Goal: Complete application form

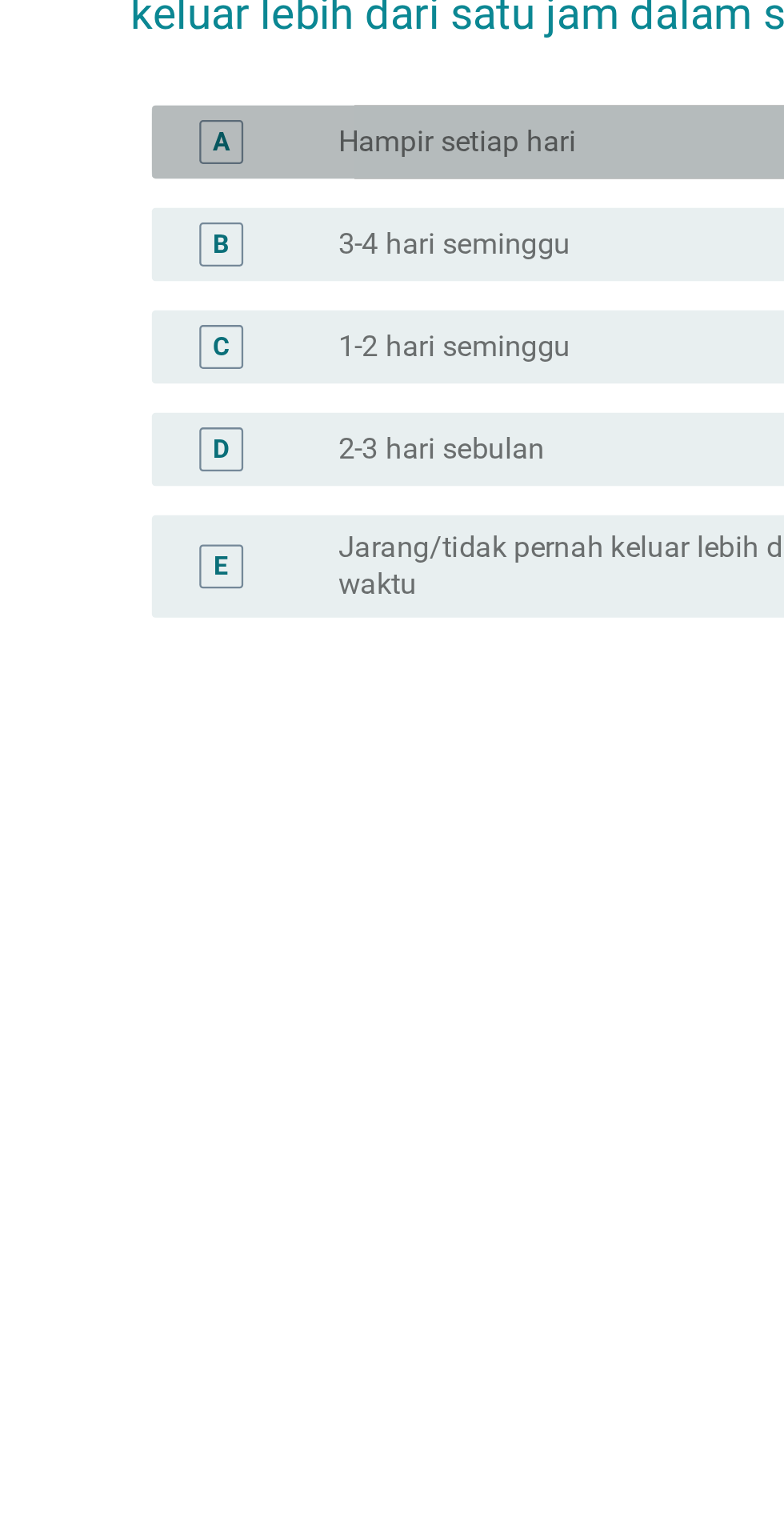
click at [379, 701] on div "tombol radio tidak dicentang Hampir setiap hari" at bounding box center [425, 692] width 329 height 16
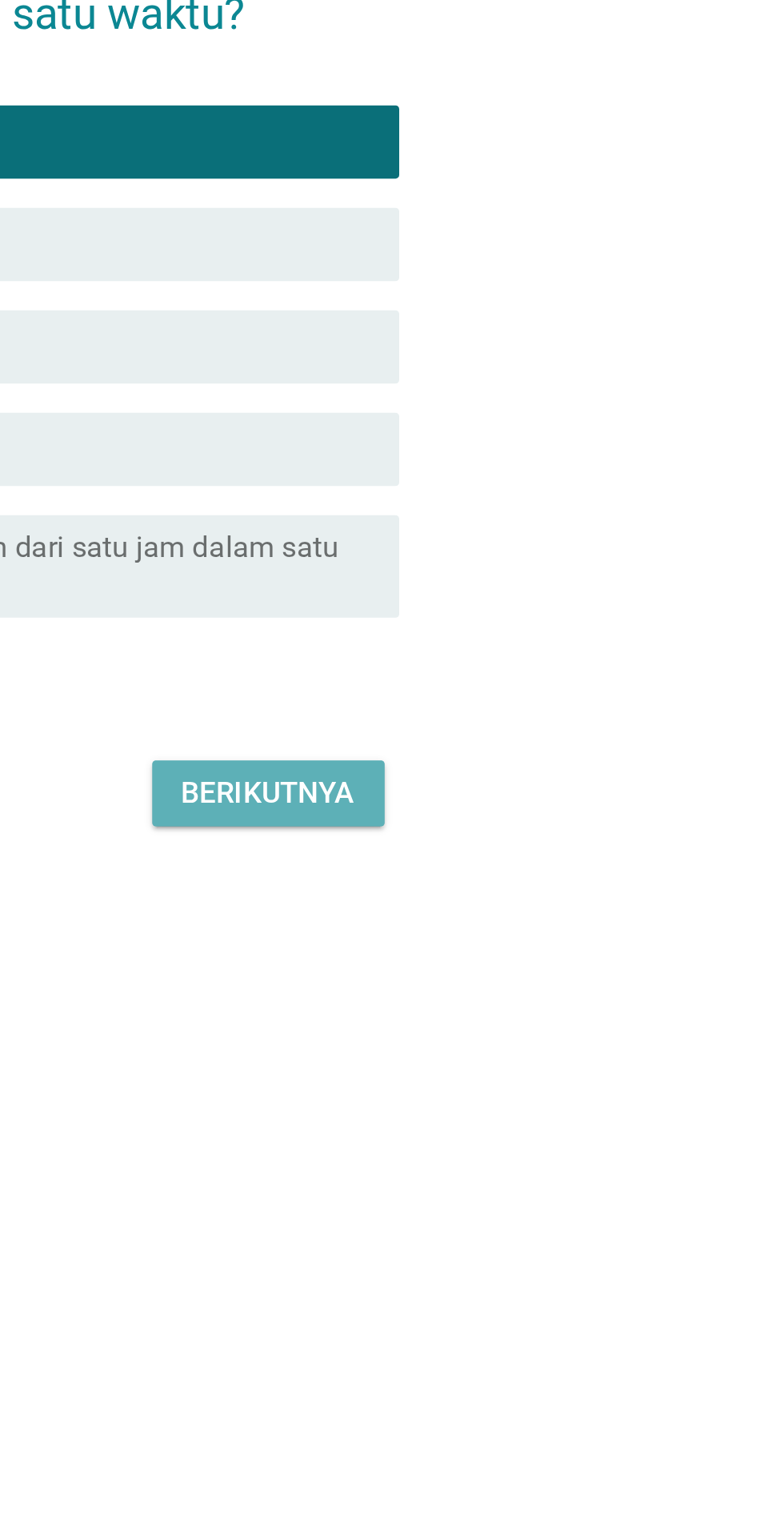
click at [572, 984] on font "Berikutnya" at bounding box center [558, 977] width 76 height 15
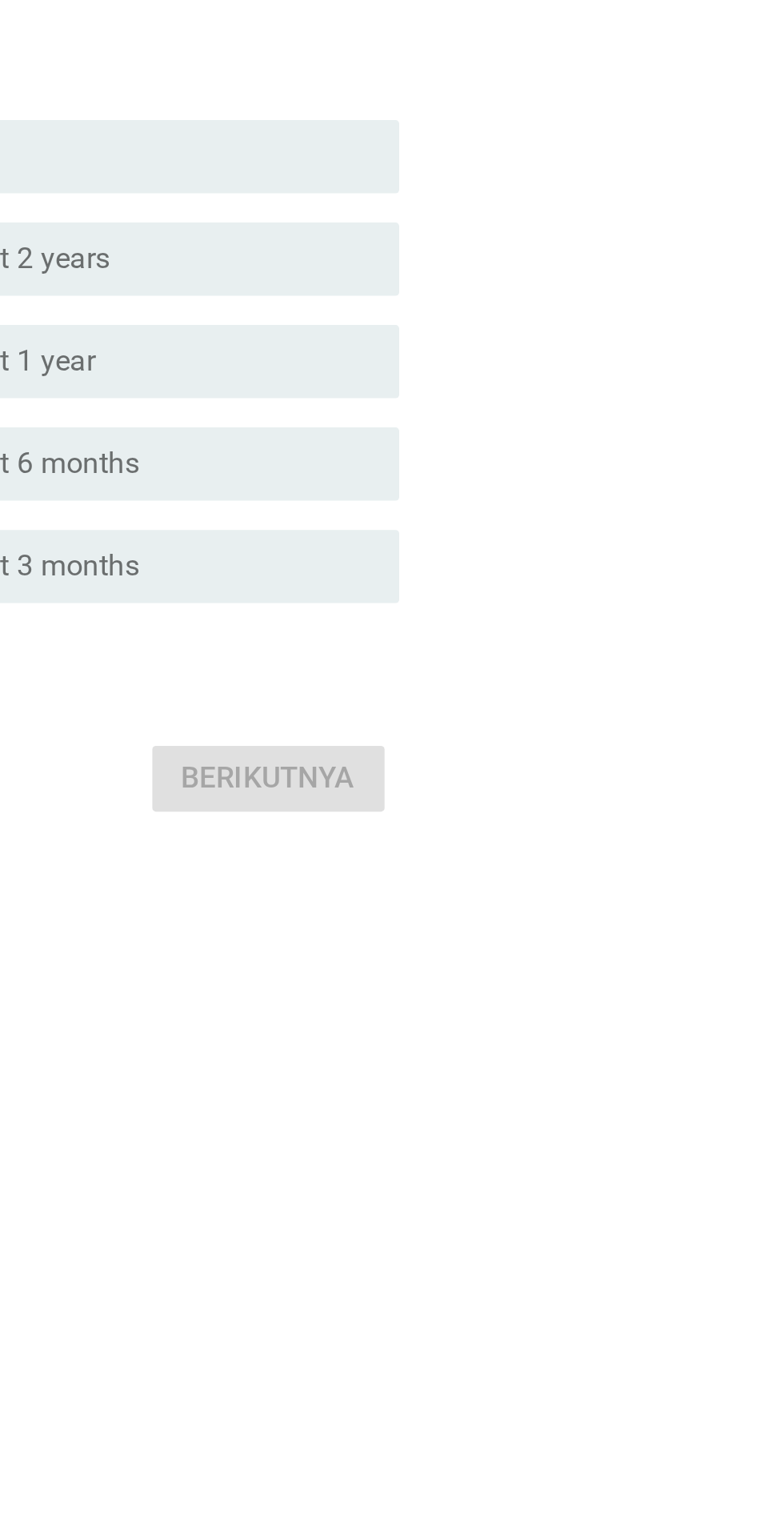
scroll to position [6, 0]
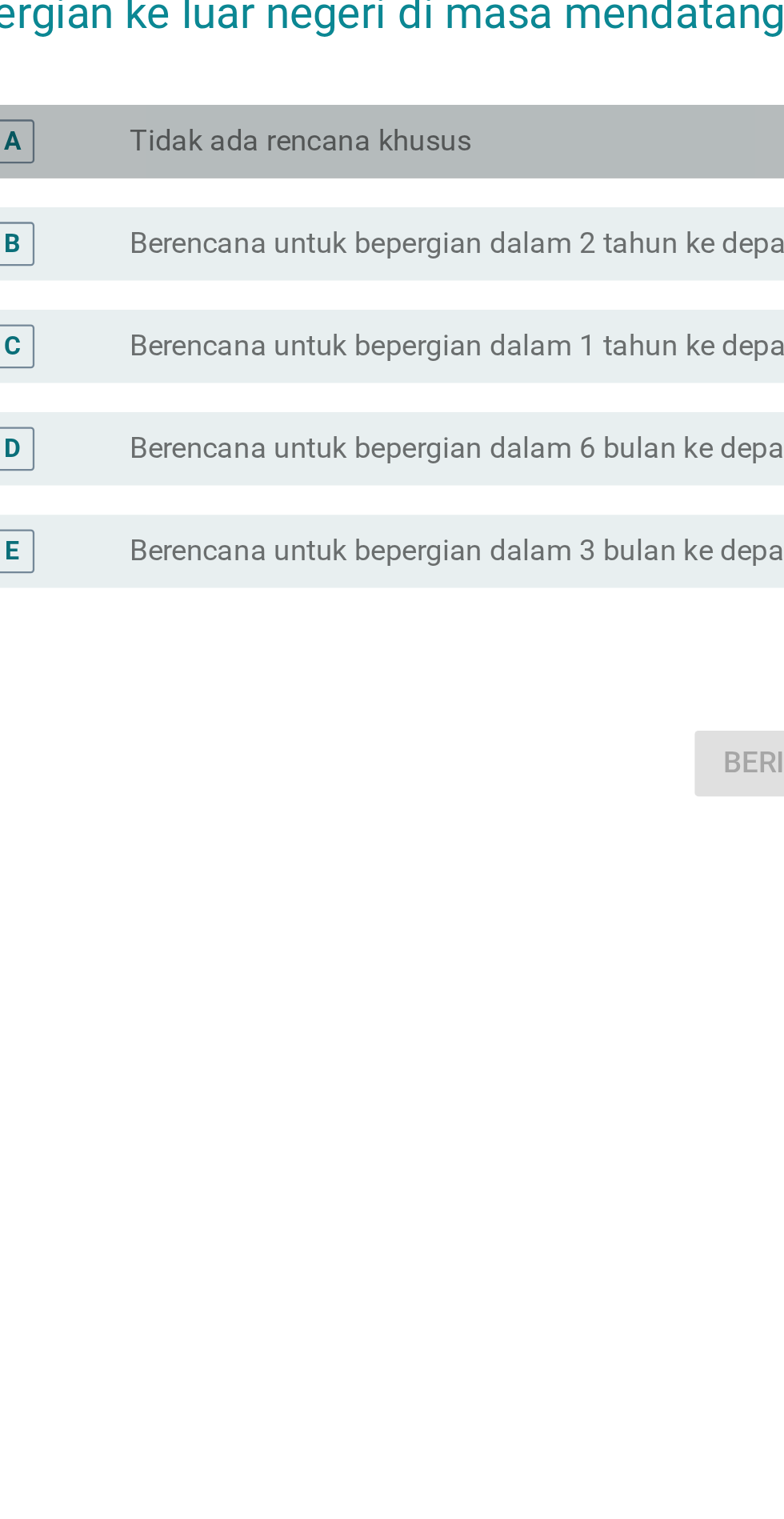
click at [270, 700] on font "Tidak ada rencana khusus" at bounding box center [335, 692] width 149 height 15
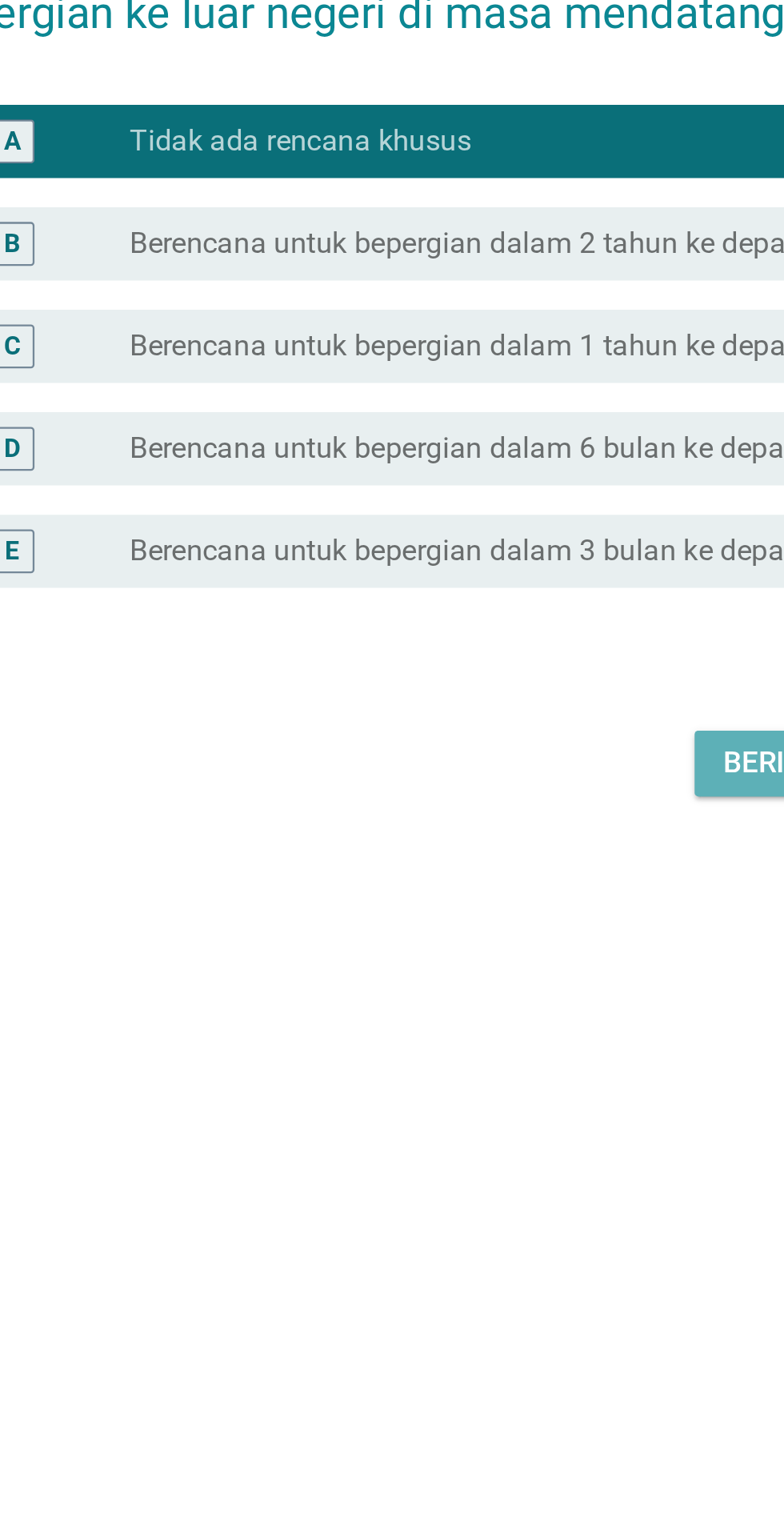
click at [534, 972] on font "Berikutnya" at bounding box center [558, 963] width 76 height 15
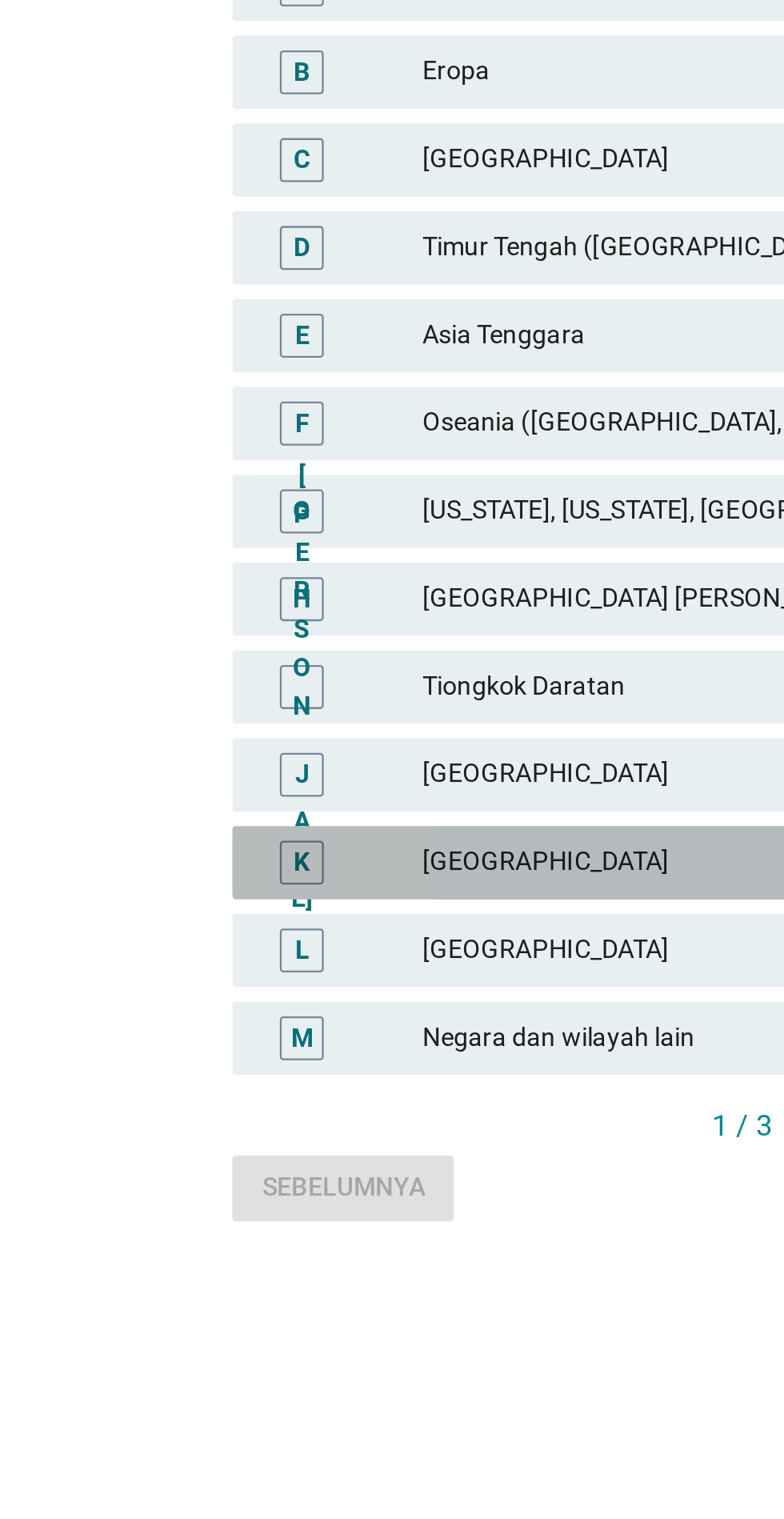
click at [351, 999] on font "[GEOGRAPHIC_DATA]" at bounding box center [427, 990] width 350 height 17
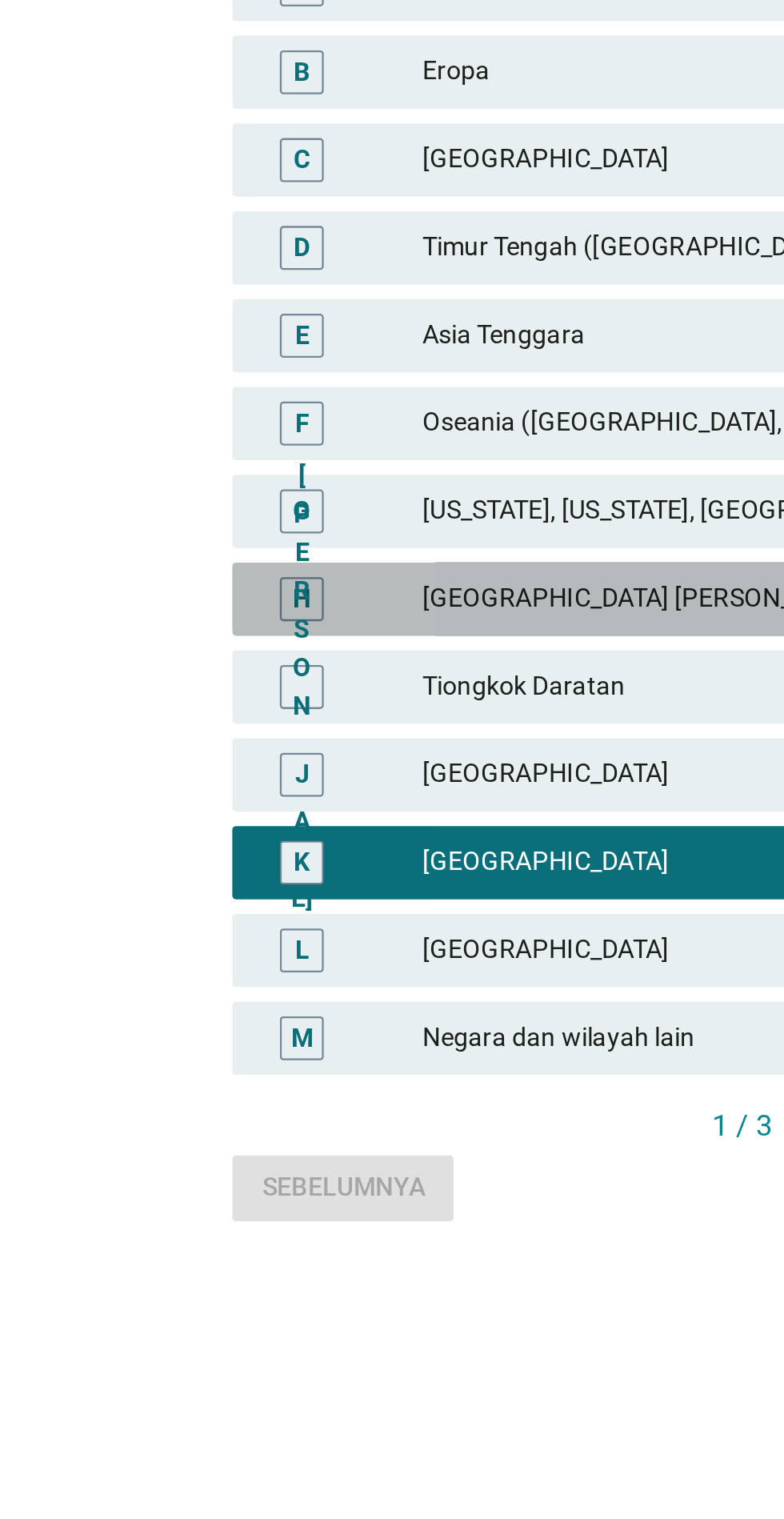
click at [380, 883] on font "[GEOGRAPHIC_DATA] [PERSON_NAME]" at bounding box center [427, 874] width 350 height 17
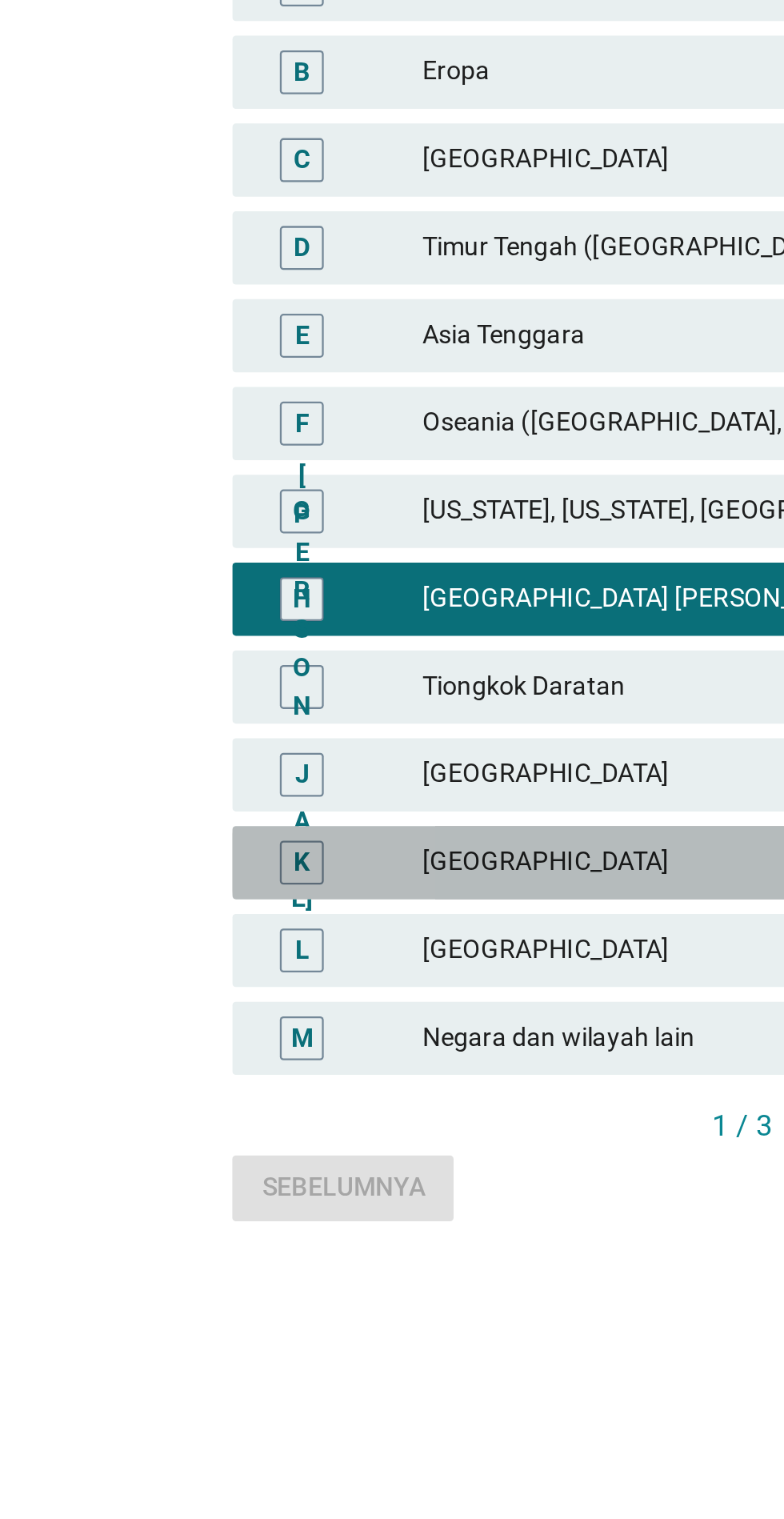
click at [345, 999] on font "[GEOGRAPHIC_DATA]" at bounding box center [427, 990] width 350 height 17
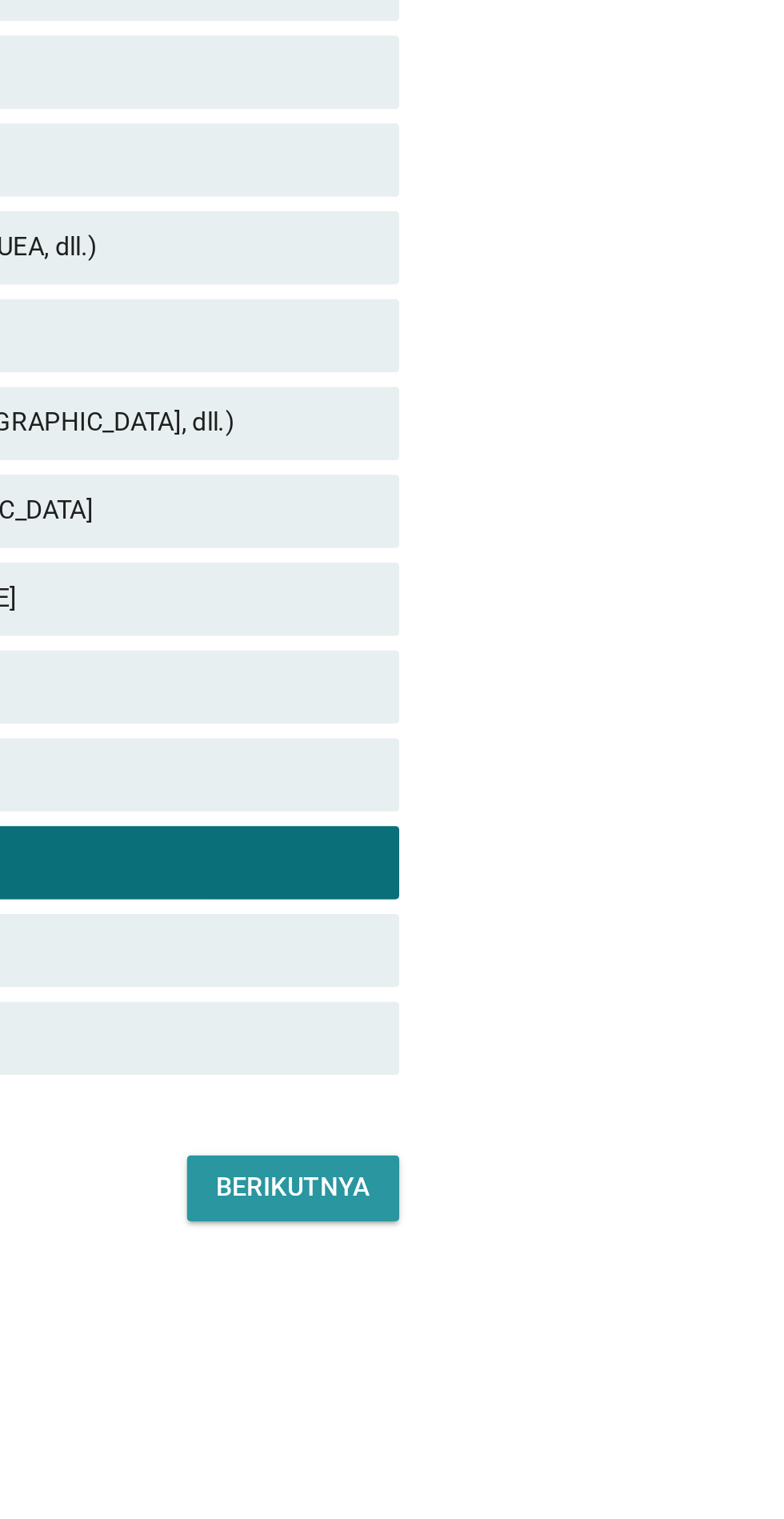
click at [589, 1141] on font "Berikutnya" at bounding box center [569, 1132] width 68 height 17
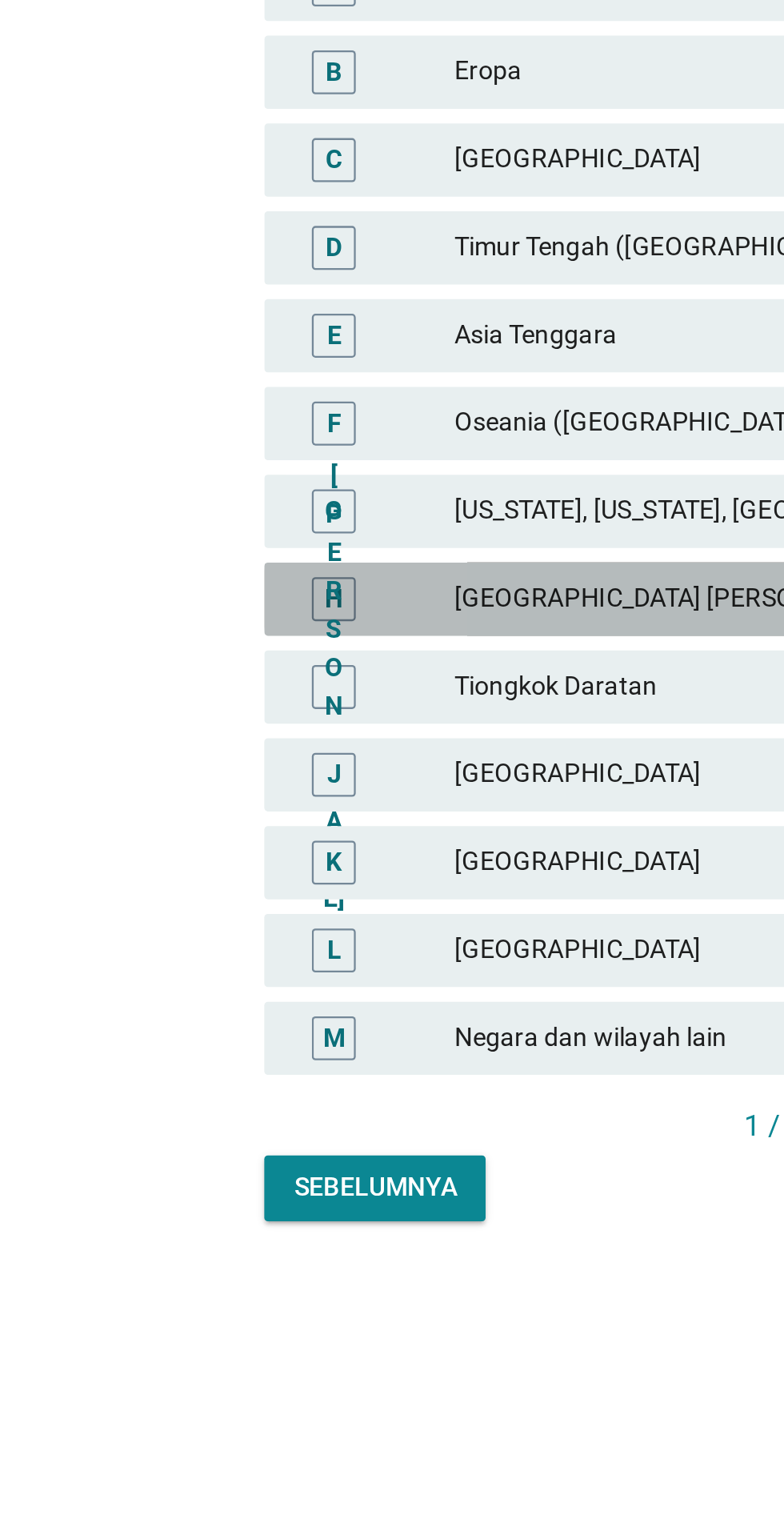
click at [351, 881] on font "[GEOGRAPHIC_DATA] [PERSON_NAME]" at bounding box center [350, 874] width 196 height 13
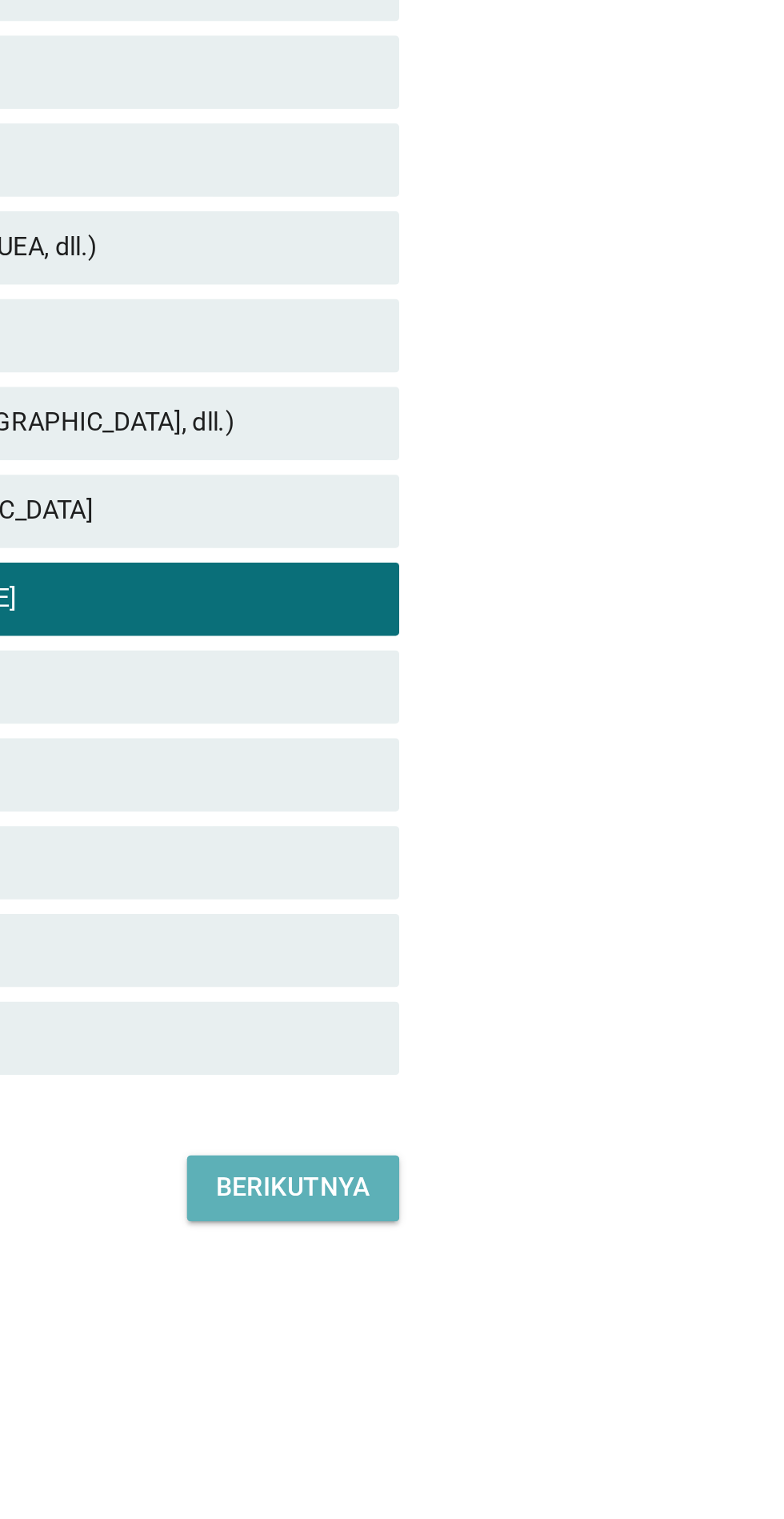
click at [595, 1138] on font "Berikutnya" at bounding box center [569, 1132] width 68 height 13
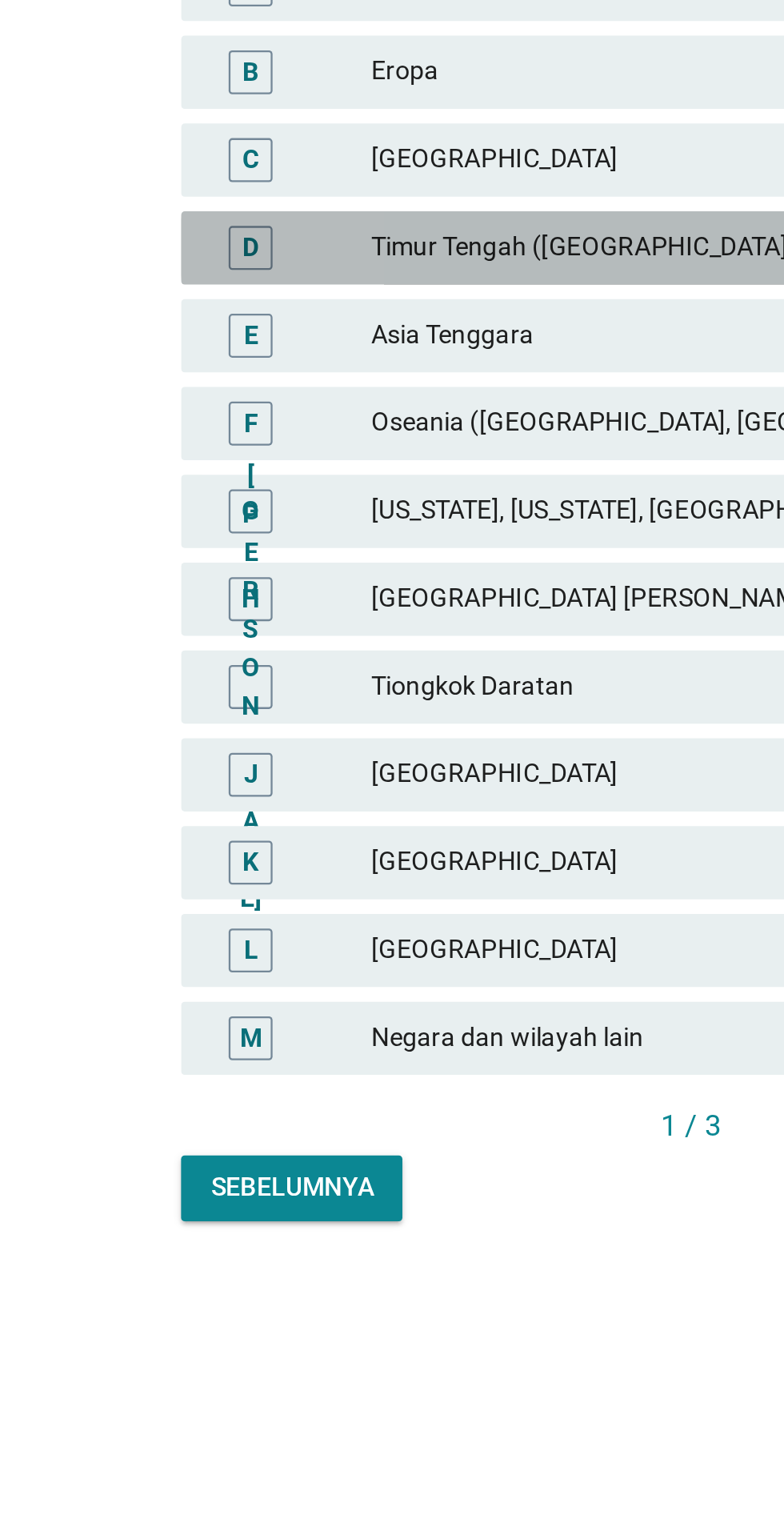
click at [402, 737] on div "D [GEOGRAPHIC_DATA] ([GEOGRAPHIC_DATA], UEA, dll.)" at bounding box center [392, 721] width 446 height 32
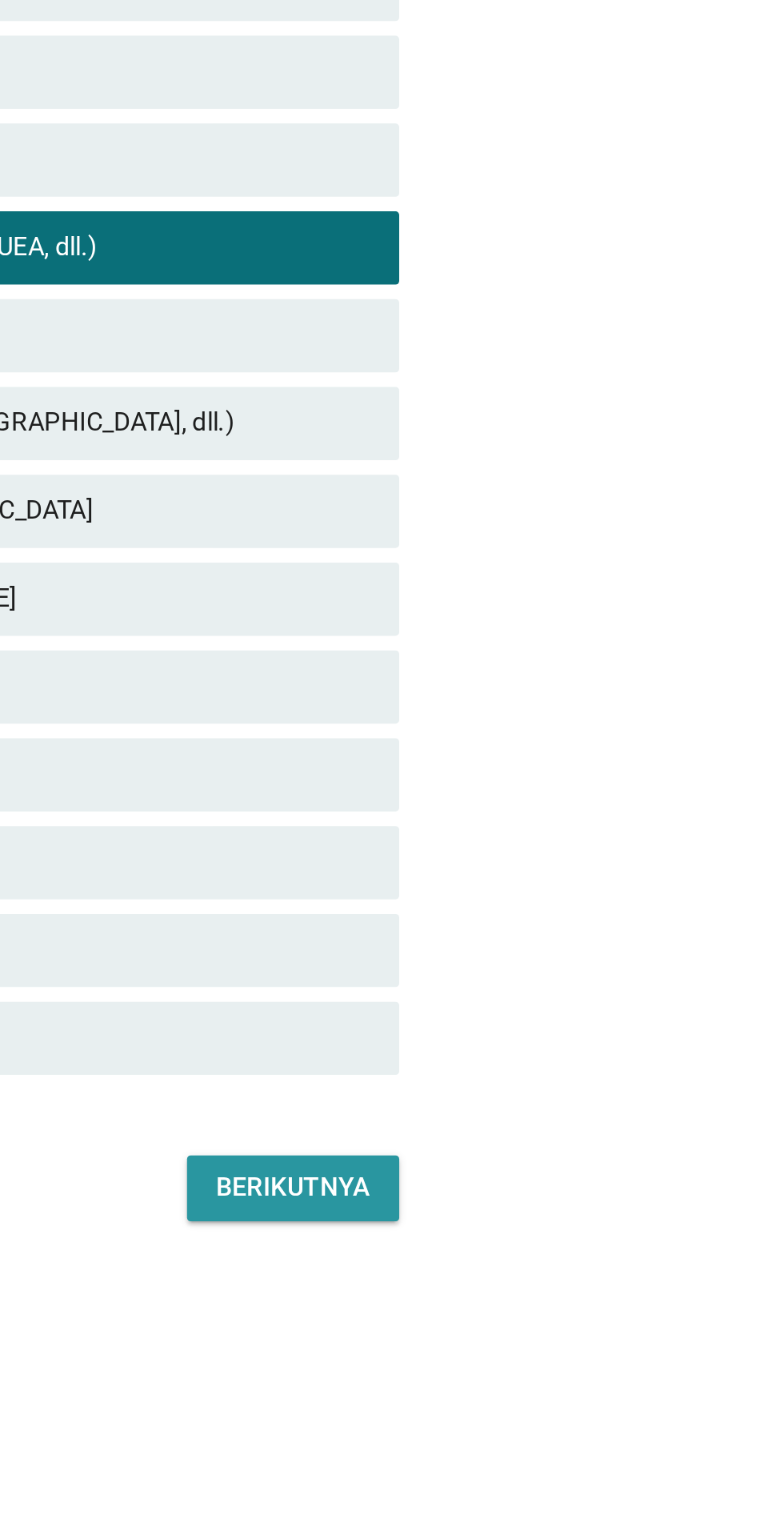
click at [593, 1138] on font "Berikutnya" at bounding box center [569, 1132] width 68 height 13
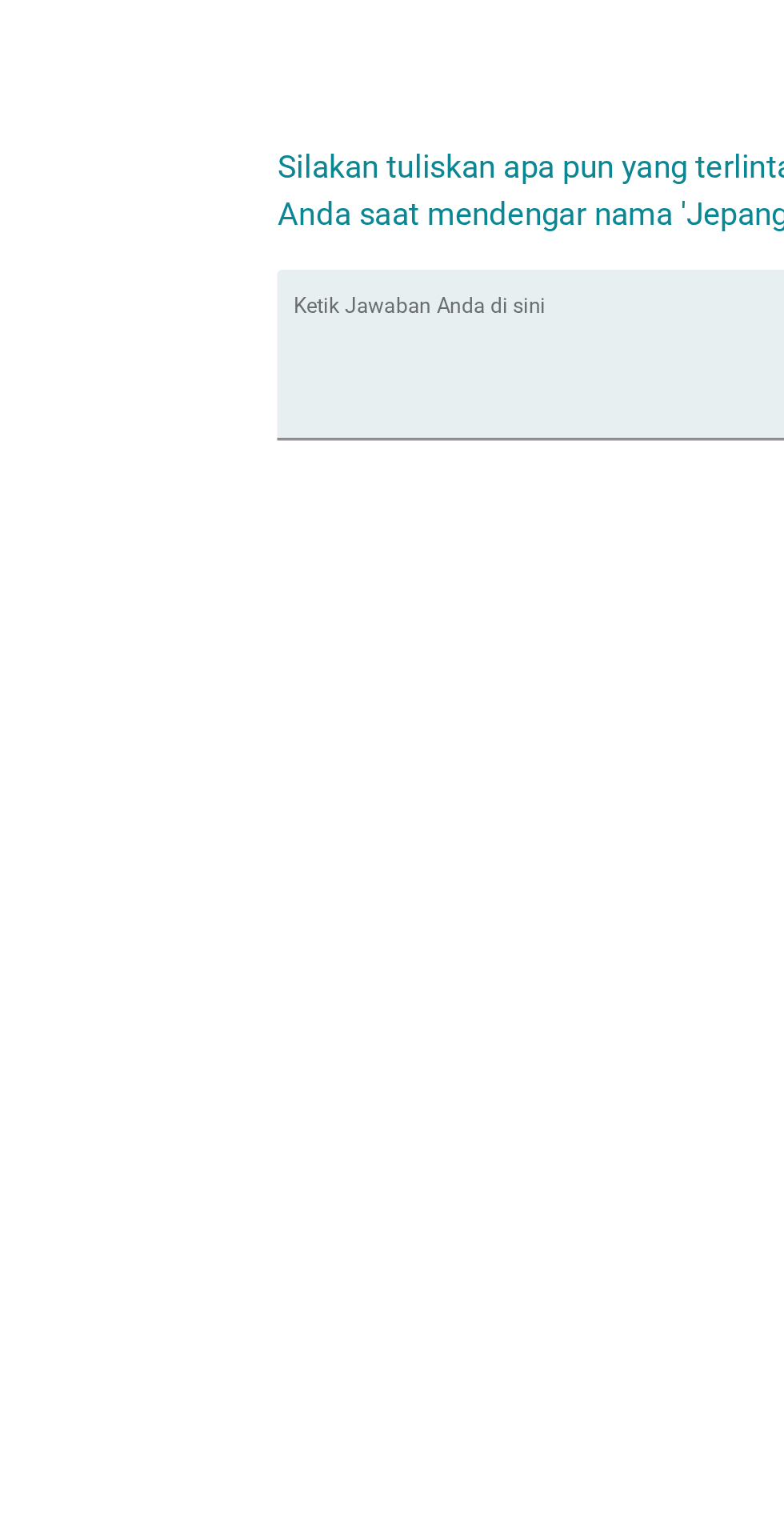
scroll to position [160, 0]
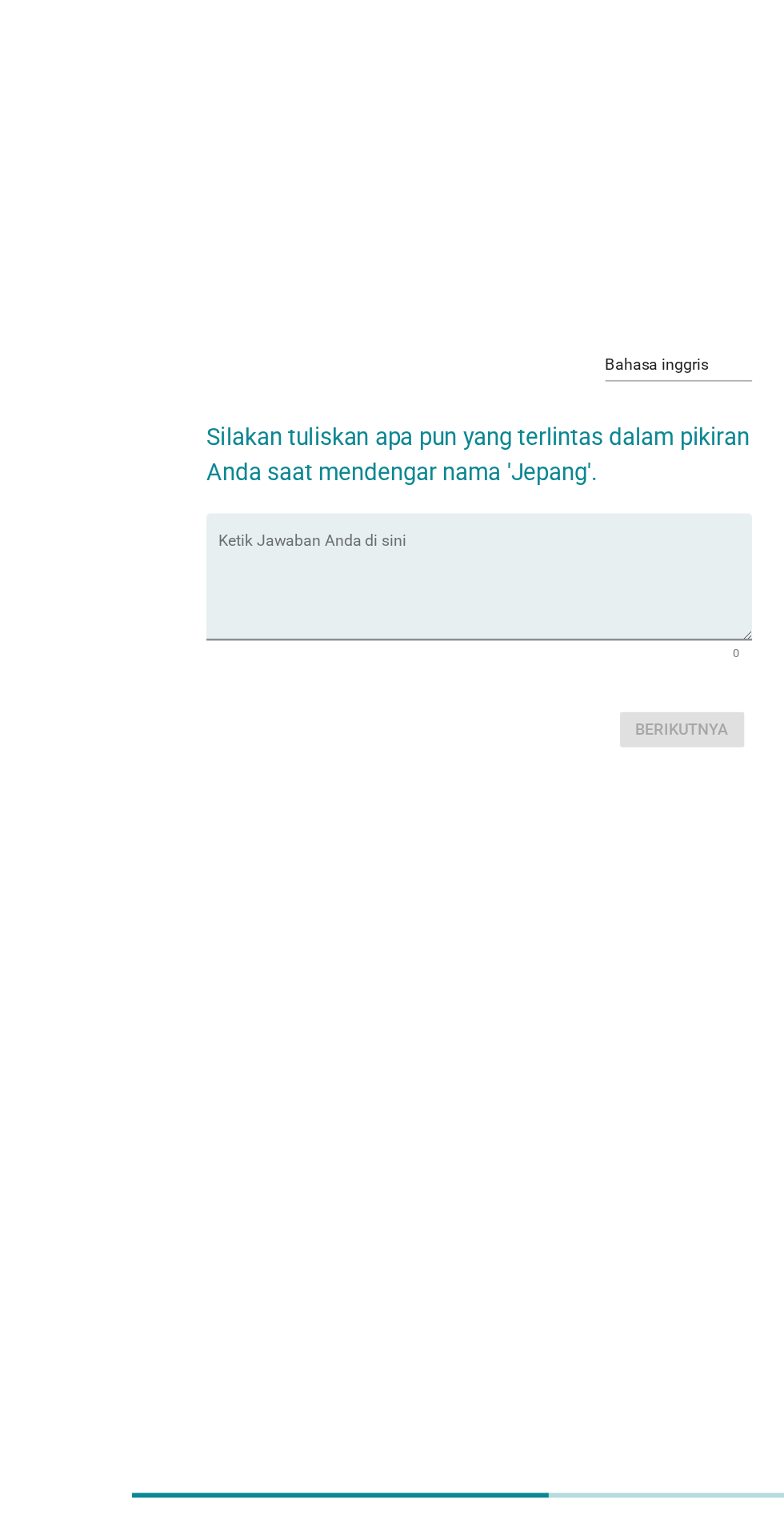
click at [426, 716] on textarea "Ketik Jawaban Anda di sini" at bounding box center [396, 757] width 436 height 84
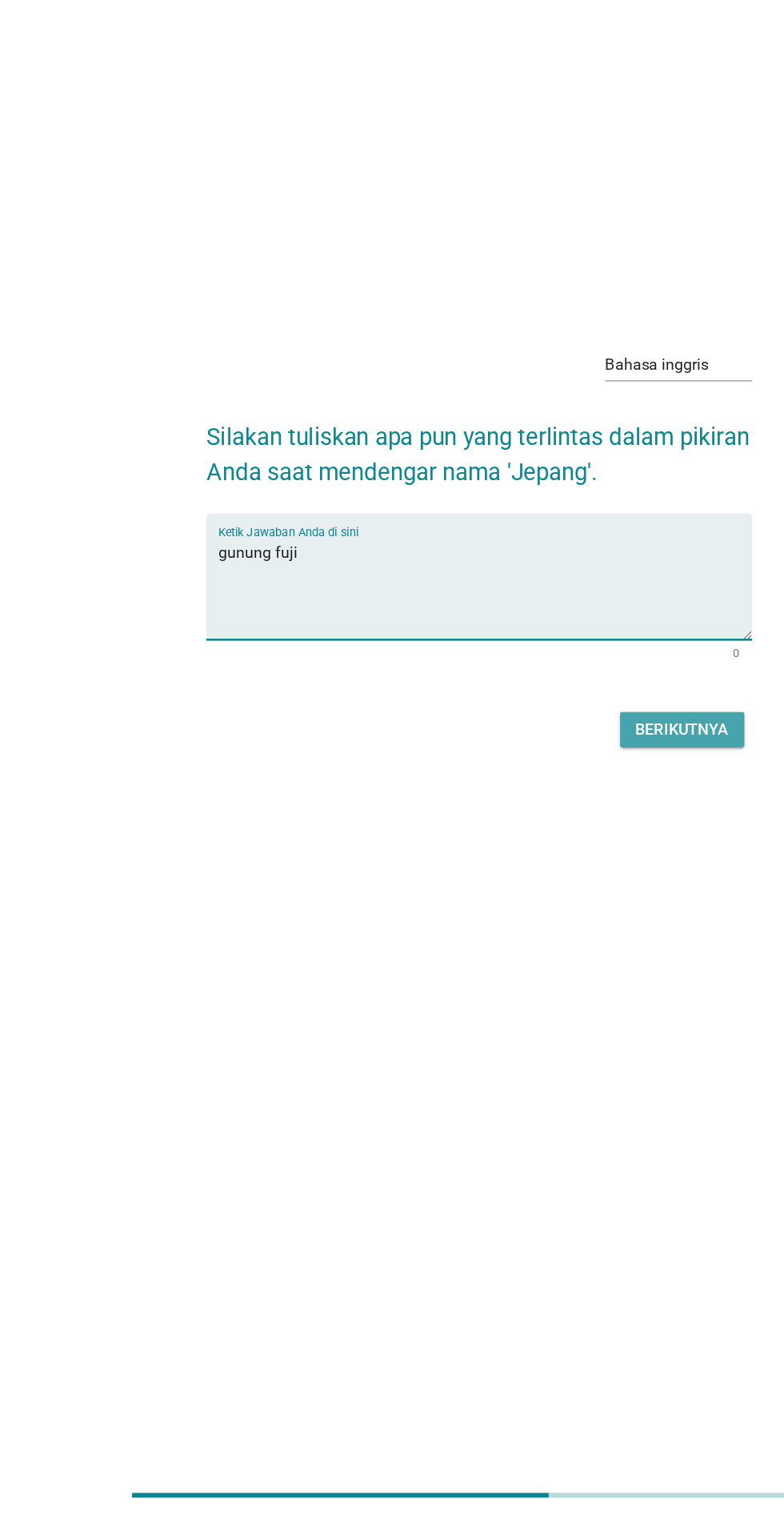
type textarea "gunung fuji"
click at [598, 859] on button "Berikutnya" at bounding box center [558, 873] width 102 height 29
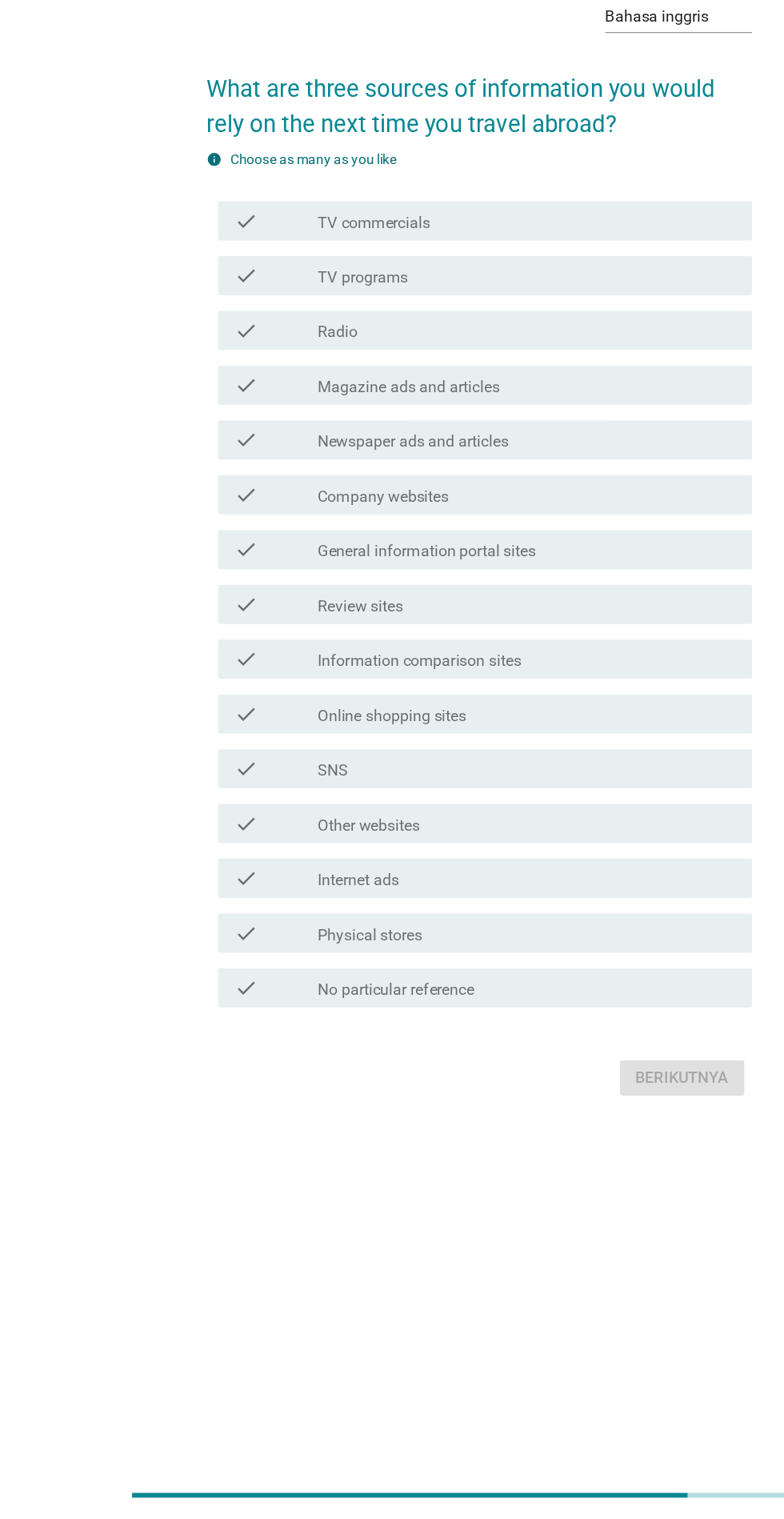
scroll to position [0, 0]
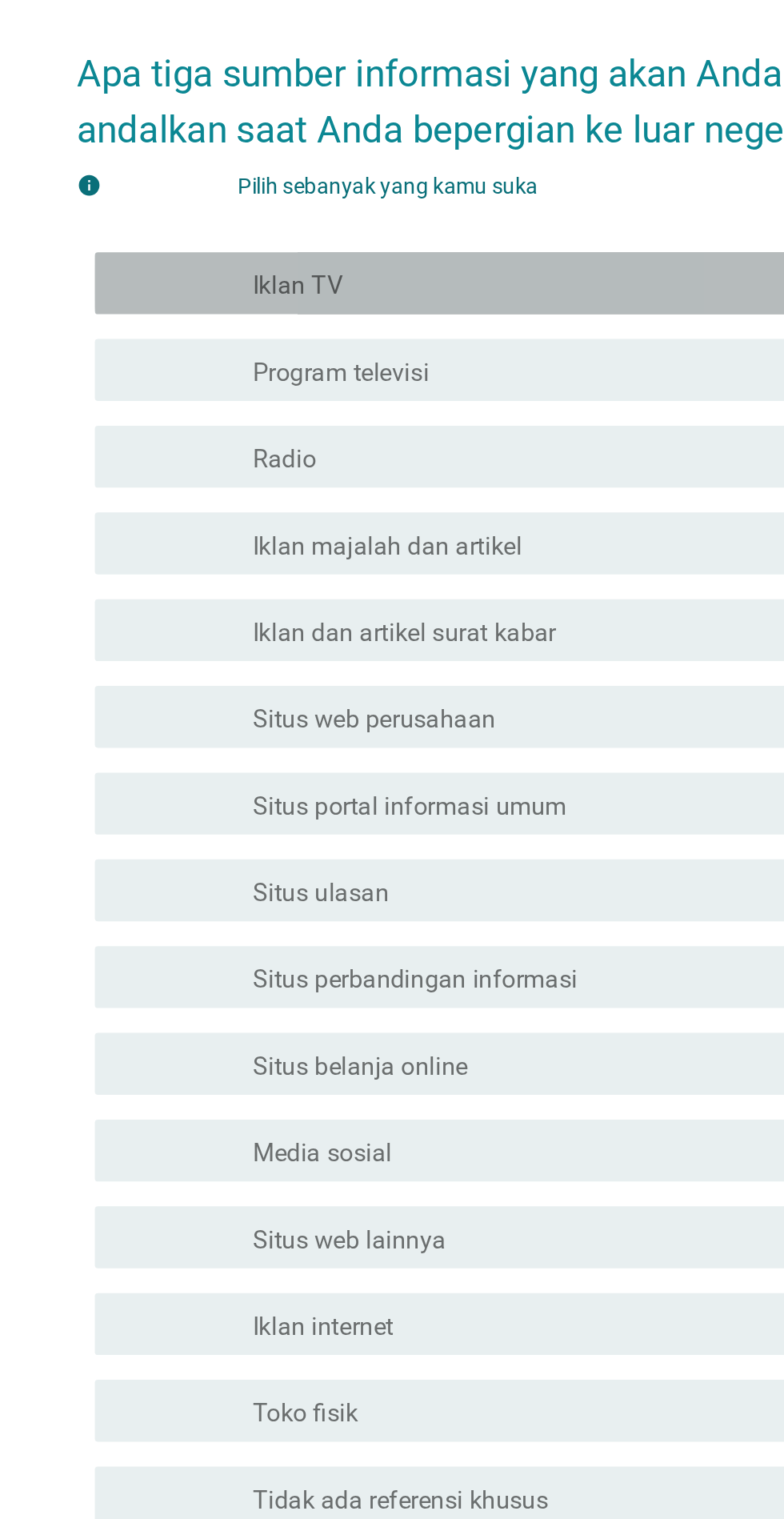
click at [449, 506] on div "garis besar kotak centang kosong Iklan TV" at bounding box center [431, 495] width 342 height 19
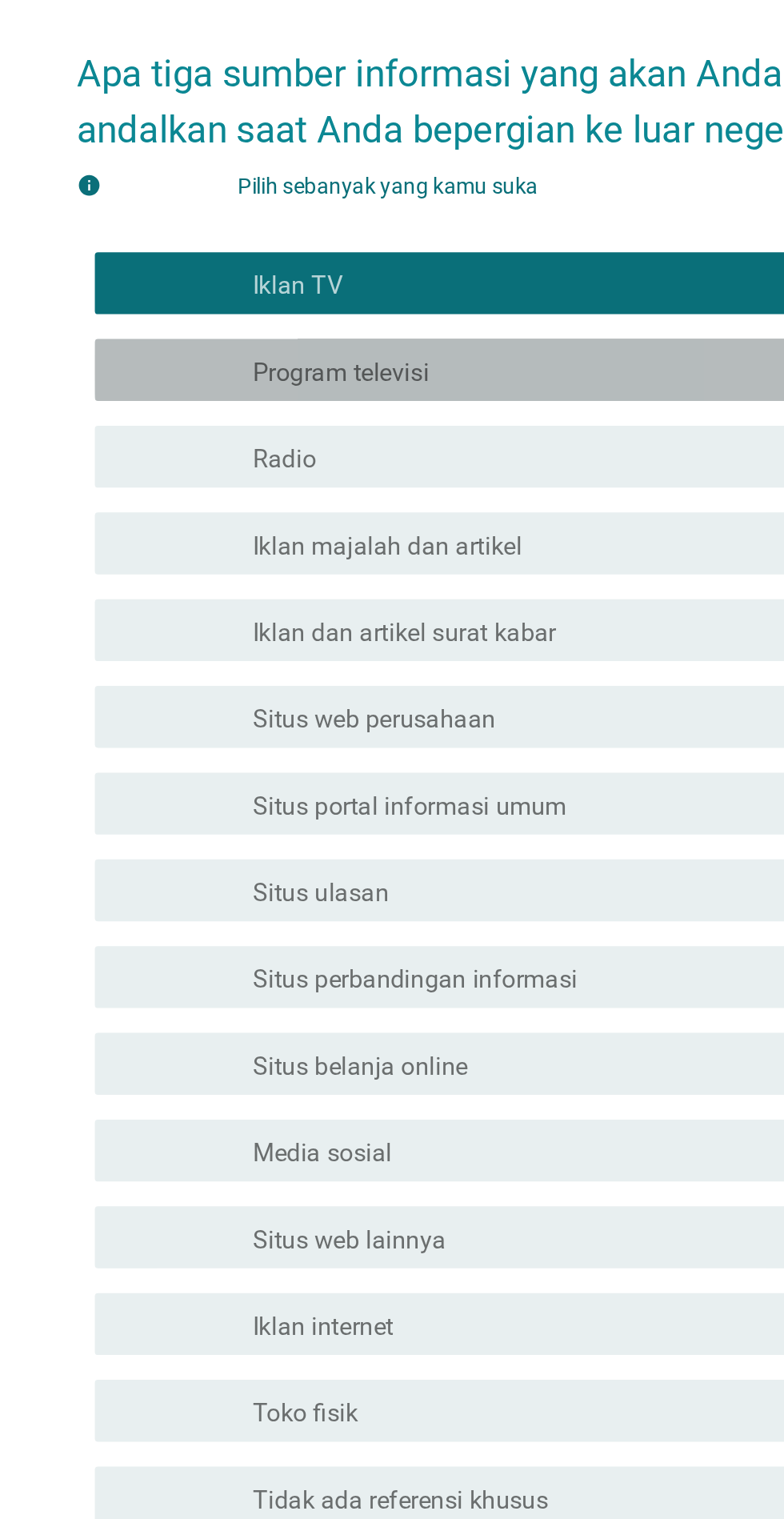
click at [388, 551] on div "garis besar kotak centang kosong Program televisi" at bounding box center [431, 540] width 342 height 19
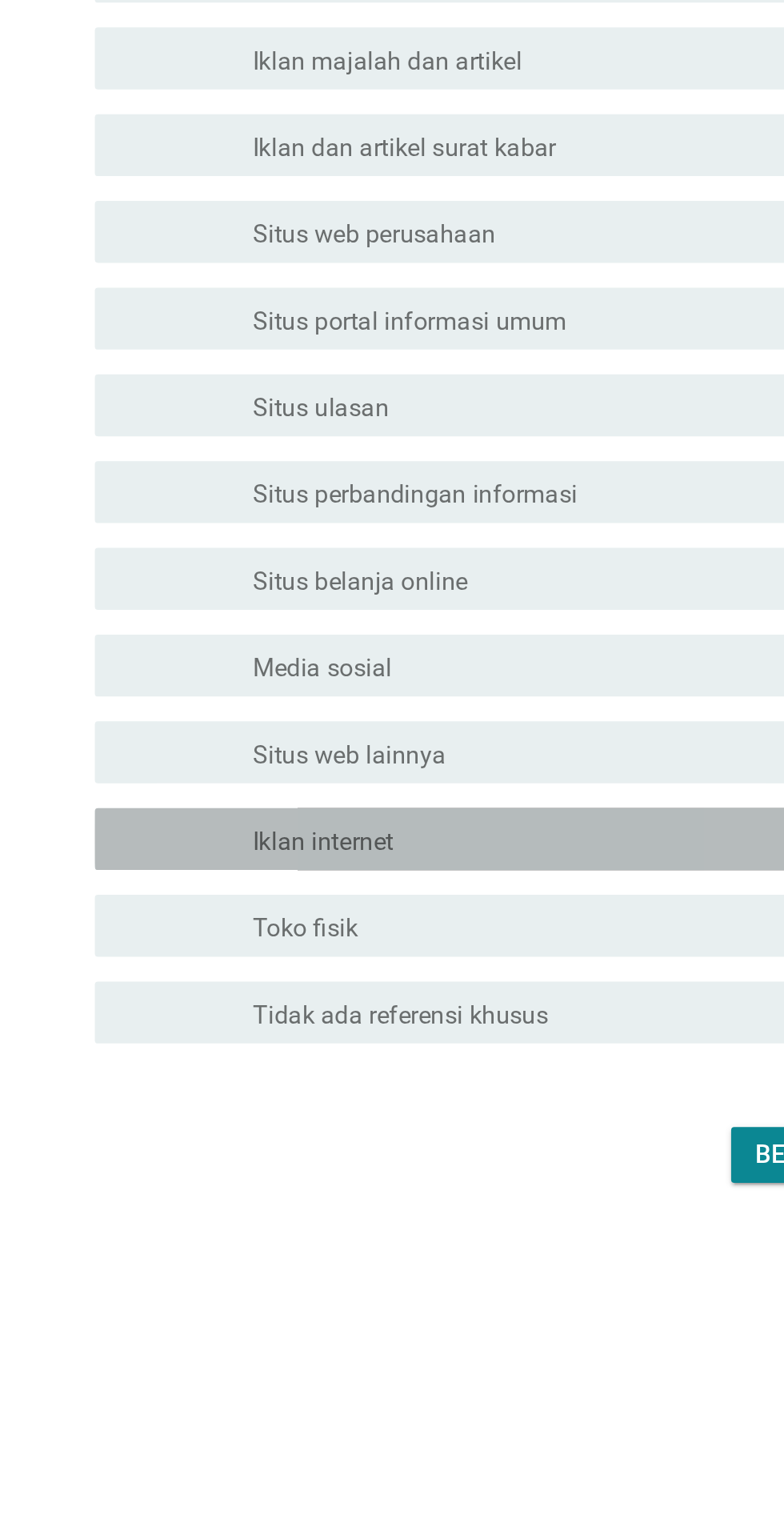
click at [374, 1044] on div "[PERSON_NAME] besar kotak centang kosong Iklan internet" at bounding box center [431, 1034] width 342 height 19
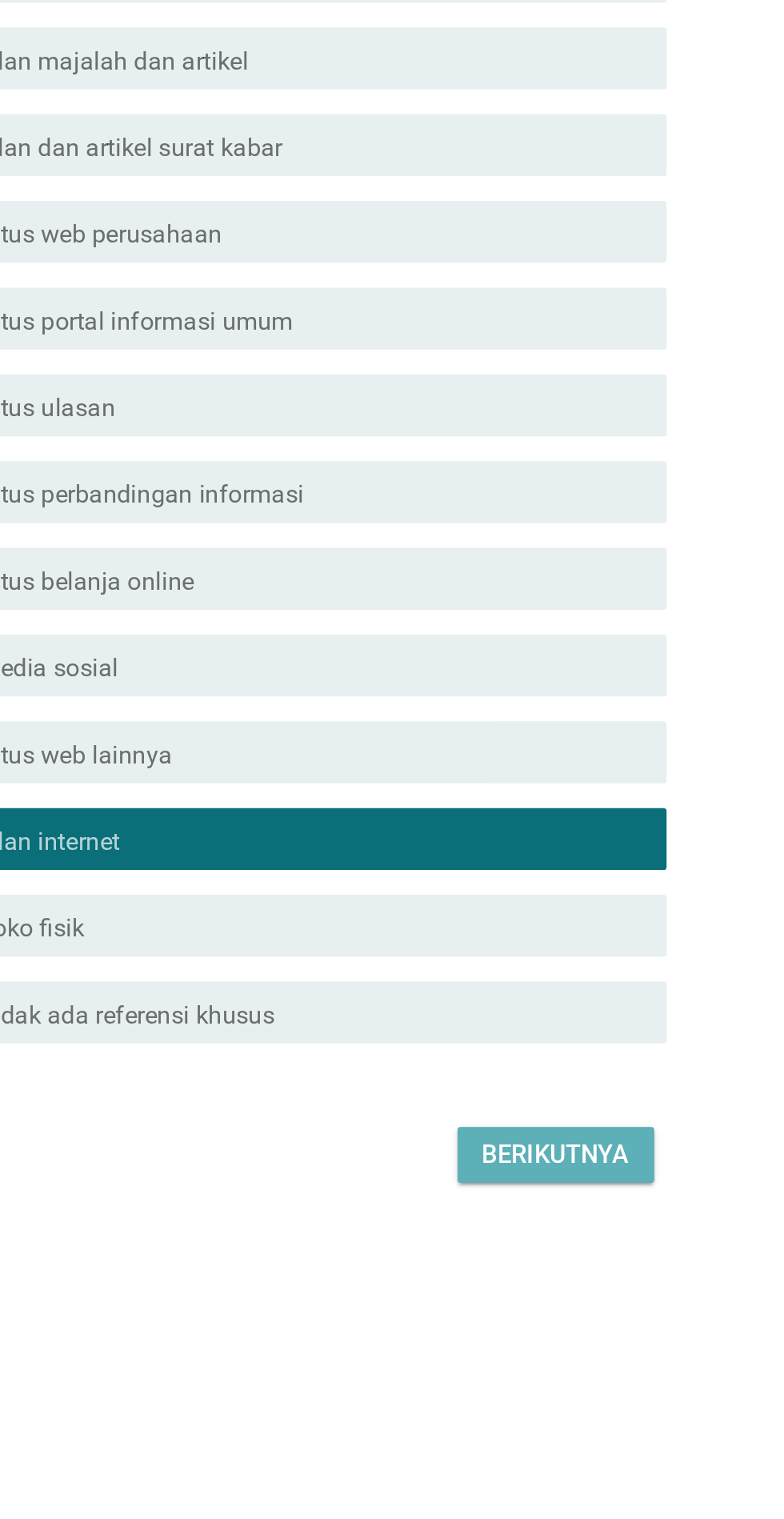
click at [546, 1212] on button "Berikutnya" at bounding box center [558, 1198] width 102 height 29
